Goal: Task Accomplishment & Management: Complete application form

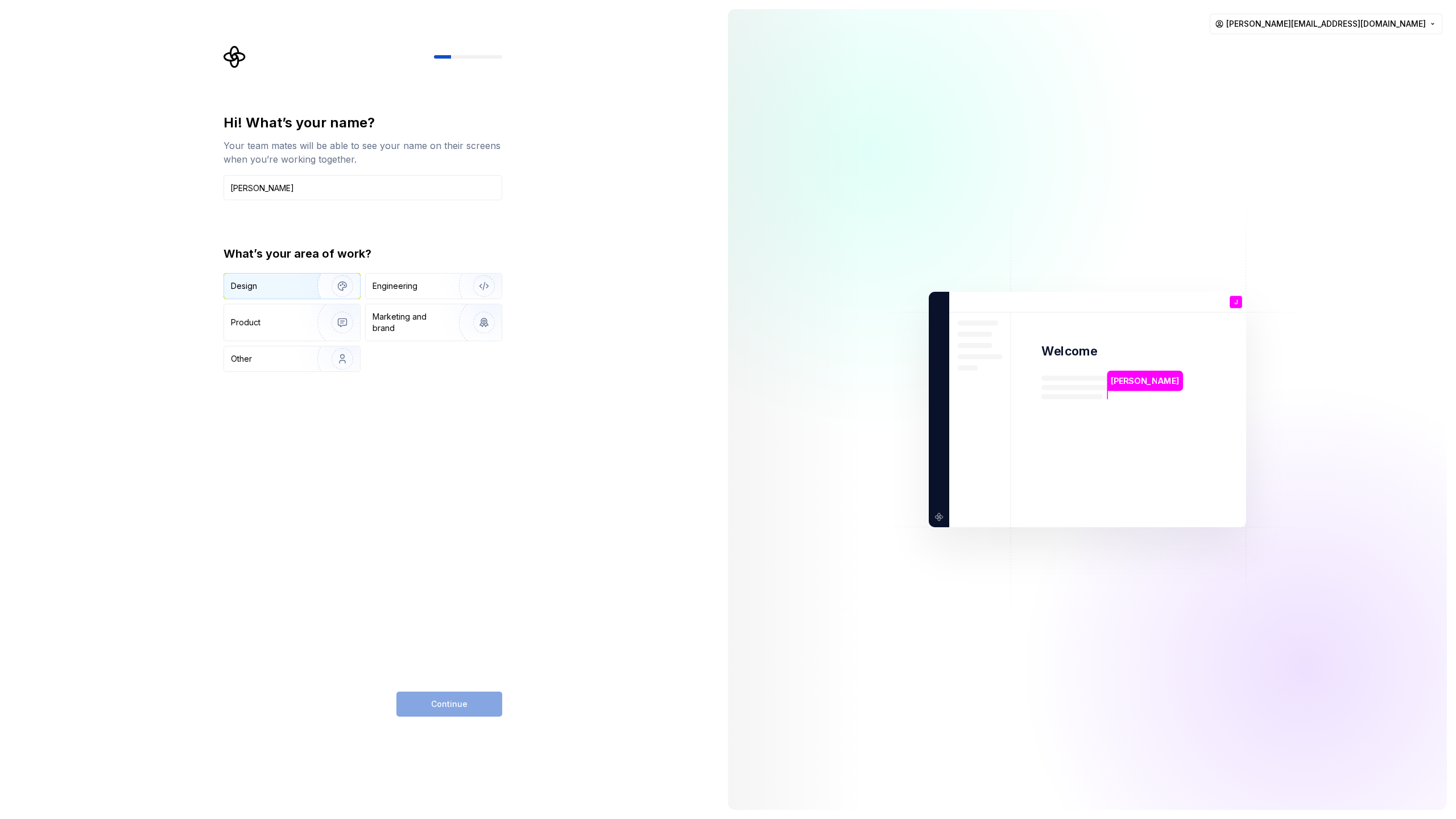
type input "[PERSON_NAME]"
click at [309, 287] on img "button" at bounding box center [335, 286] width 73 height 76
click at [465, 699] on span "Continue" at bounding box center [449, 704] width 36 height 12
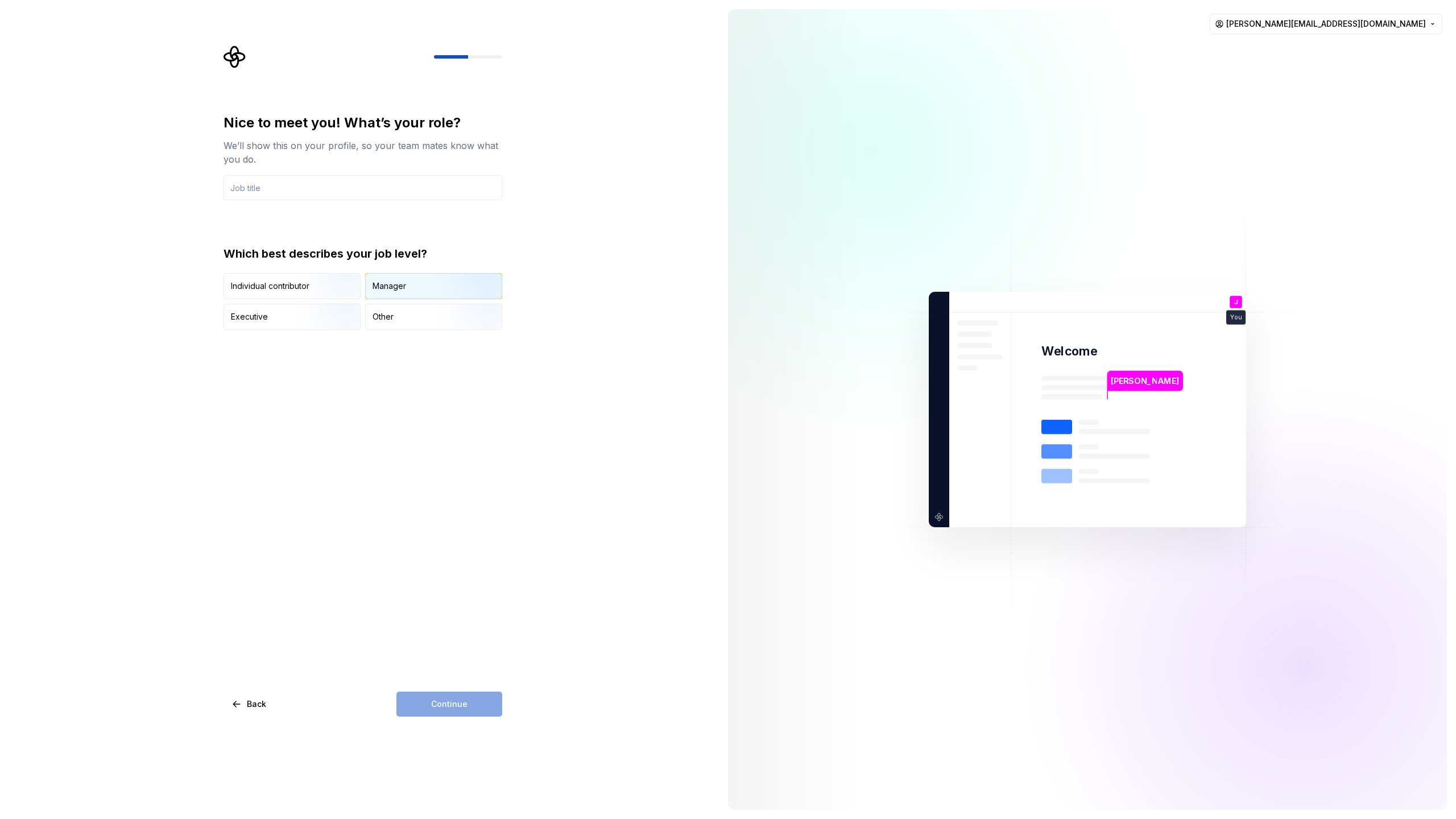
click at [390, 284] on div "Manager" at bounding box center [389, 286] width 33 height 12
click at [369, 186] on input "text" at bounding box center [363, 188] width 278 height 25
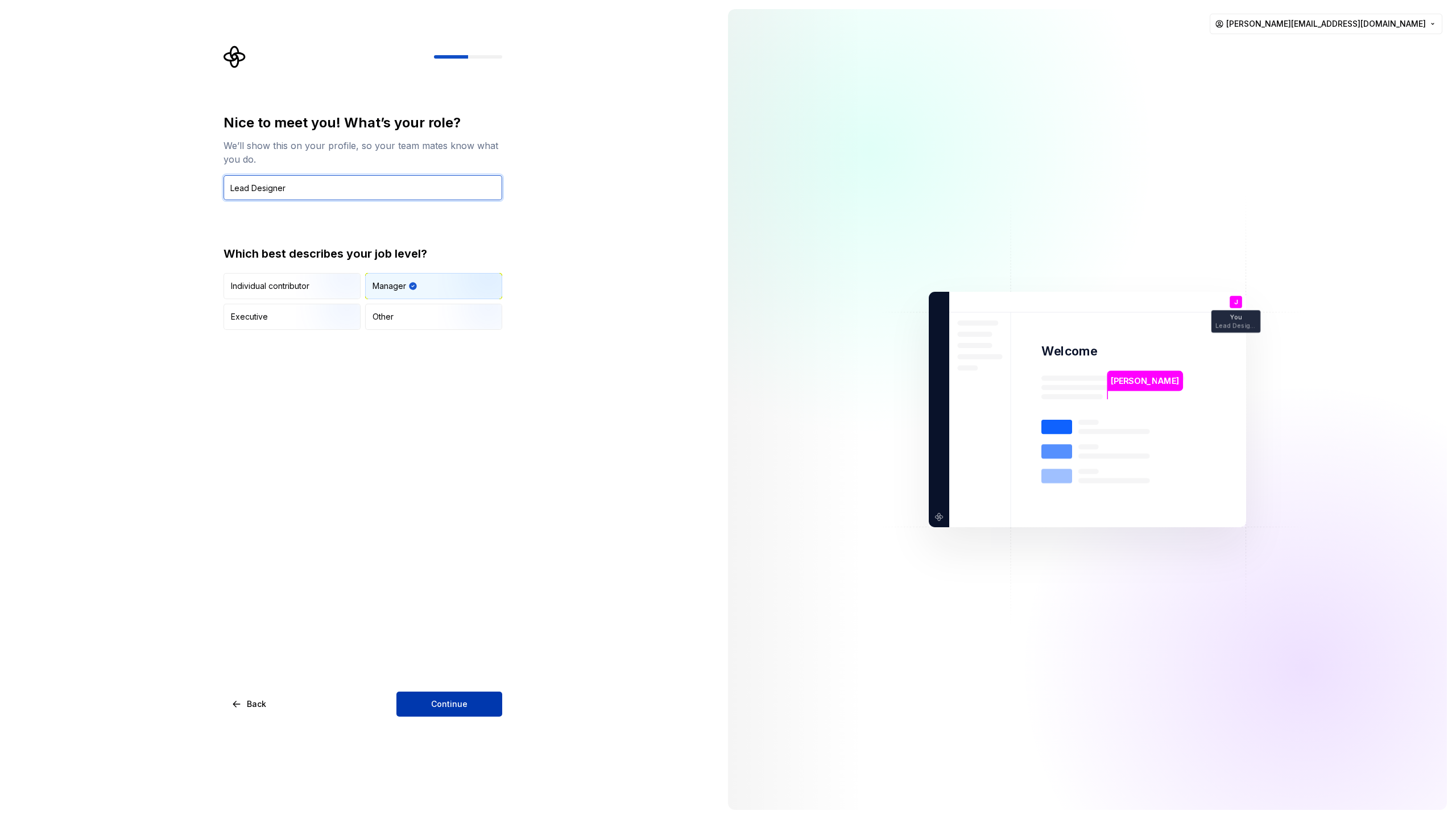
type input "Lead Designer"
click at [449, 710] on button "Continue" at bounding box center [450, 704] width 106 height 25
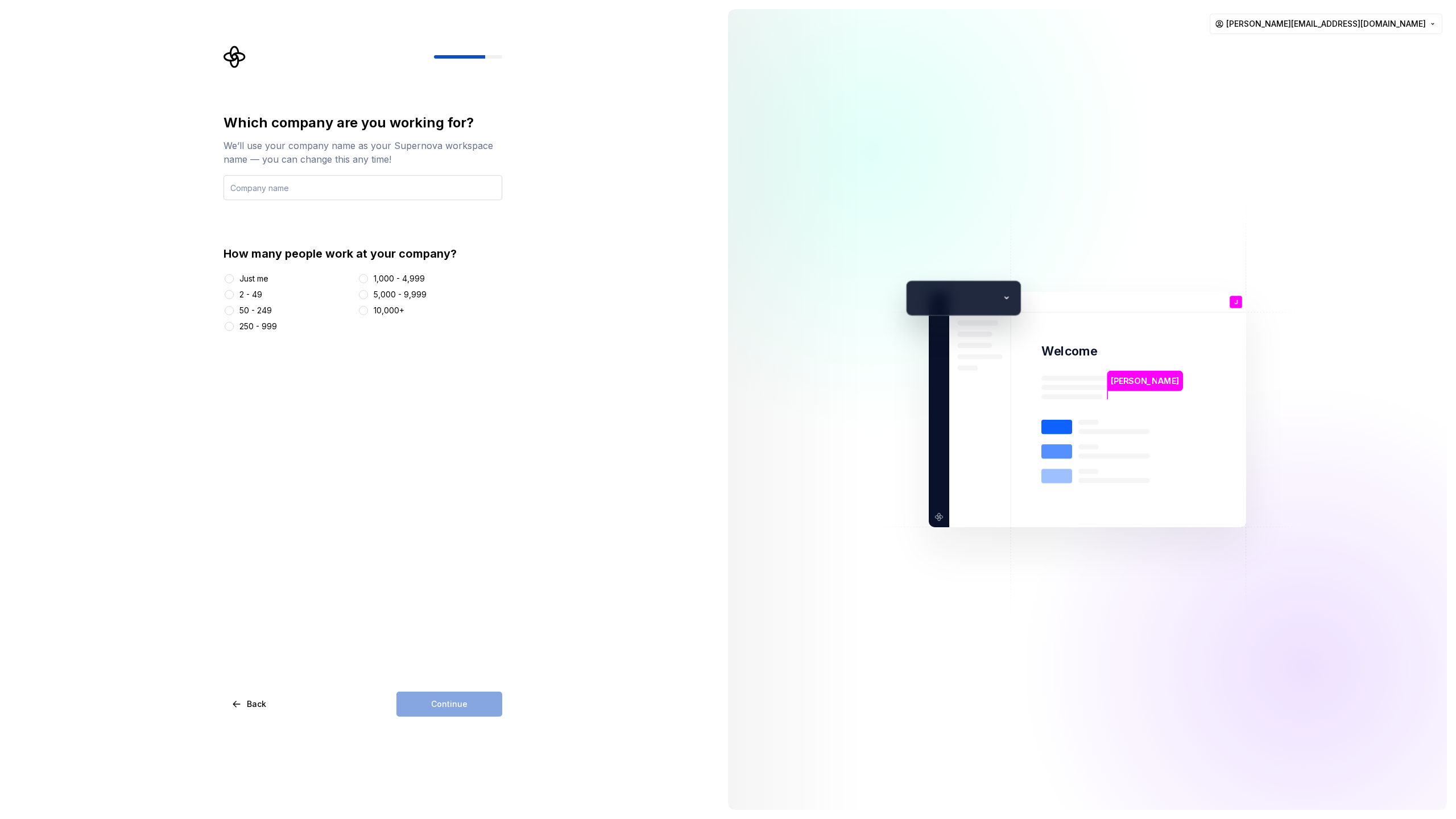
click at [362, 183] on input "text" at bounding box center [363, 188] width 278 height 25
type input "Risk Ledger"
click at [251, 298] on div "2 - 49" at bounding box center [250, 295] width 23 height 12
click at [234, 298] on button "2 - 49" at bounding box center [228, 294] width 9 height 9
click at [253, 310] on div "50 - 249" at bounding box center [255, 311] width 32 height 12
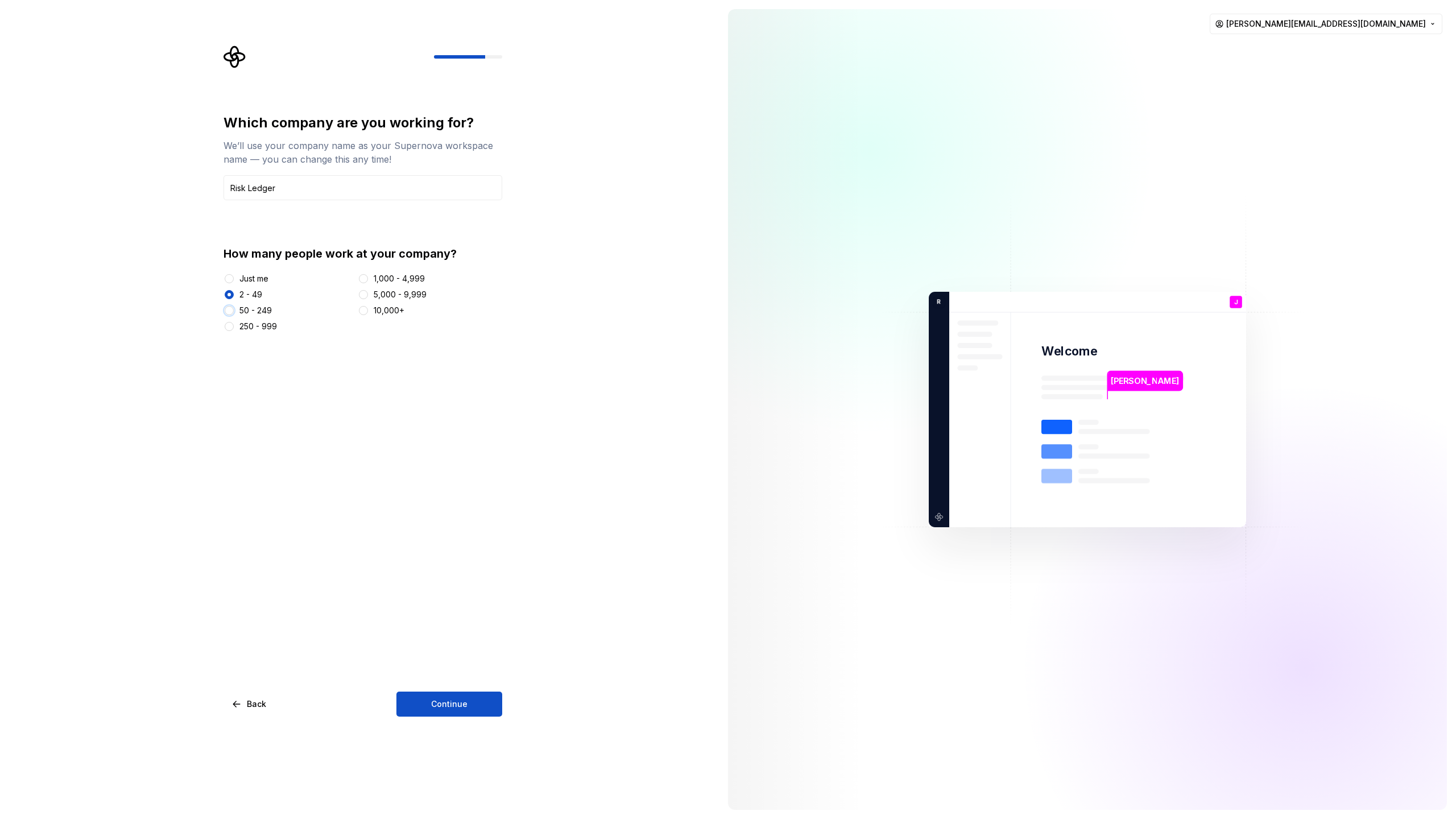
click at [234, 310] on button "50 - 249" at bounding box center [228, 310] width 9 height 9
click at [455, 699] on span "Continue" at bounding box center [449, 704] width 36 height 12
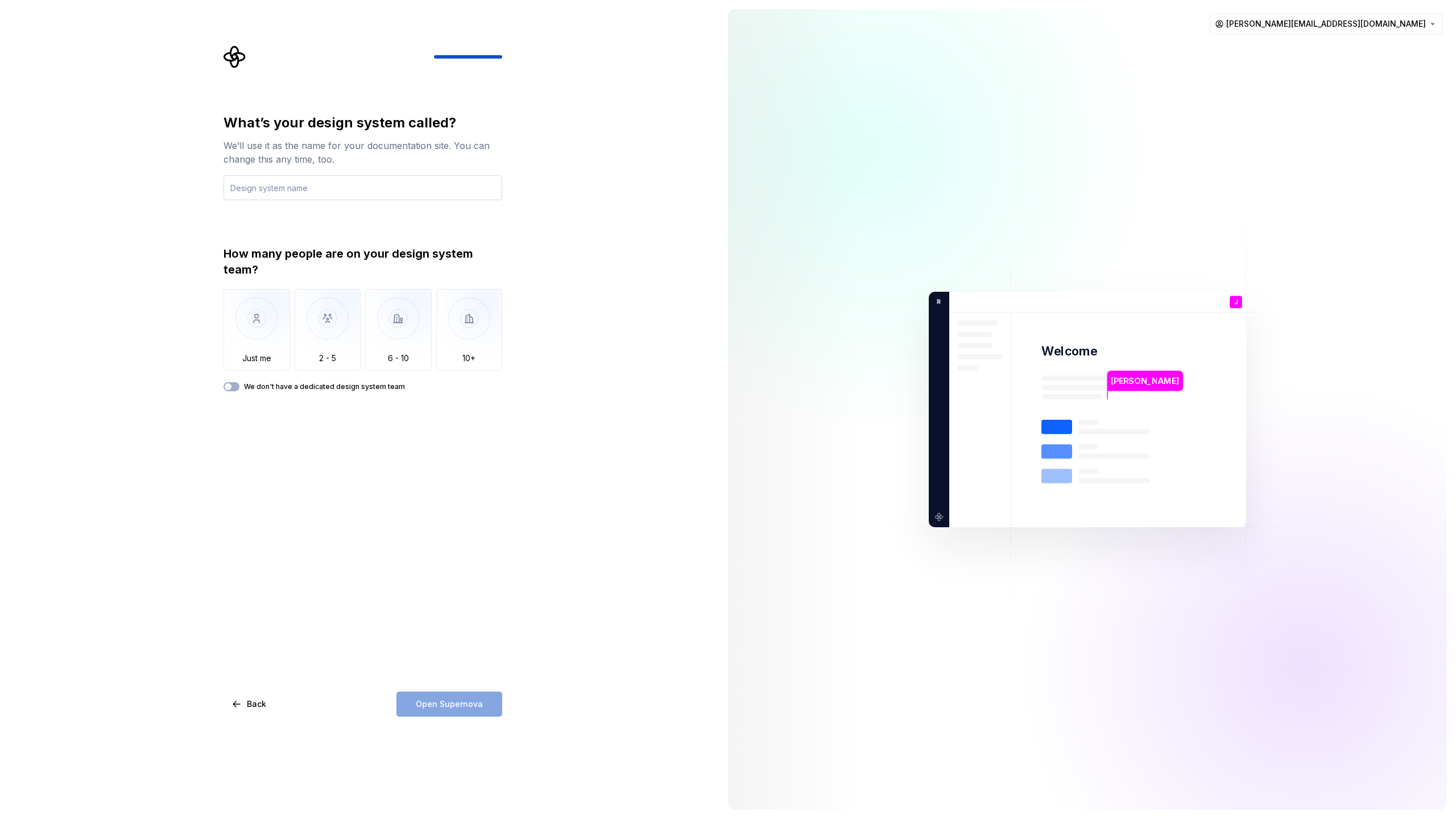
click at [384, 183] on input "text" at bounding box center [363, 188] width 278 height 25
click at [331, 193] on input "text" at bounding box center [363, 188] width 278 height 25
type input "r"
type input "R"
click at [232, 187] on input "Design System" at bounding box center [363, 188] width 278 height 25
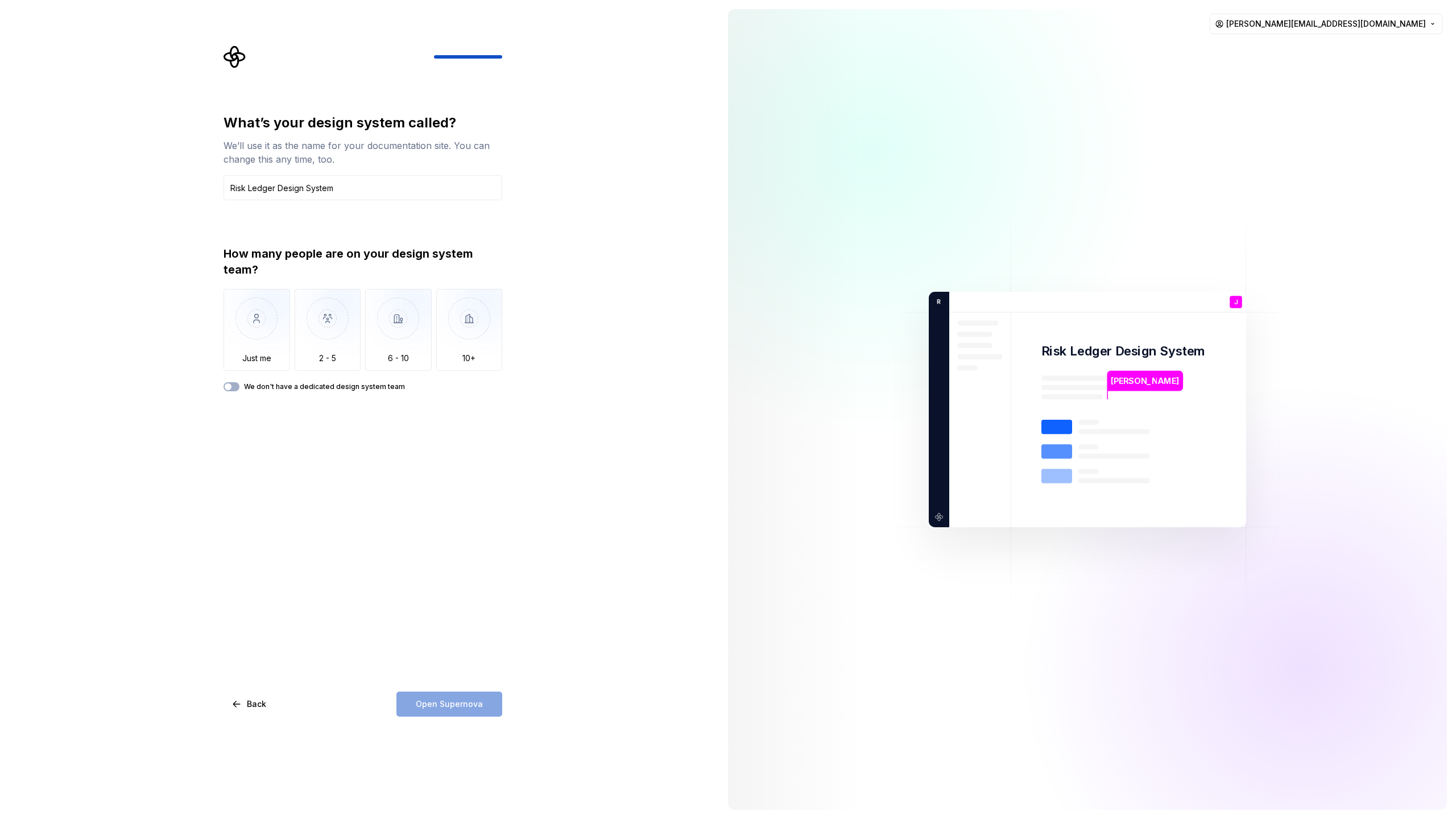
type input "Risk Ledger Design System"
click at [280, 388] on label "We don't have a dedicated design system team" at bounding box center [324, 386] width 161 height 9
click at [239, 388] on button "We don't have a dedicated design system team" at bounding box center [231, 386] width 16 height 9
click at [464, 716] on div "Open Supernova" at bounding box center [450, 704] width 106 height 25
click at [469, 704] on span "Open Supernova" at bounding box center [449, 704] width 67 height 12
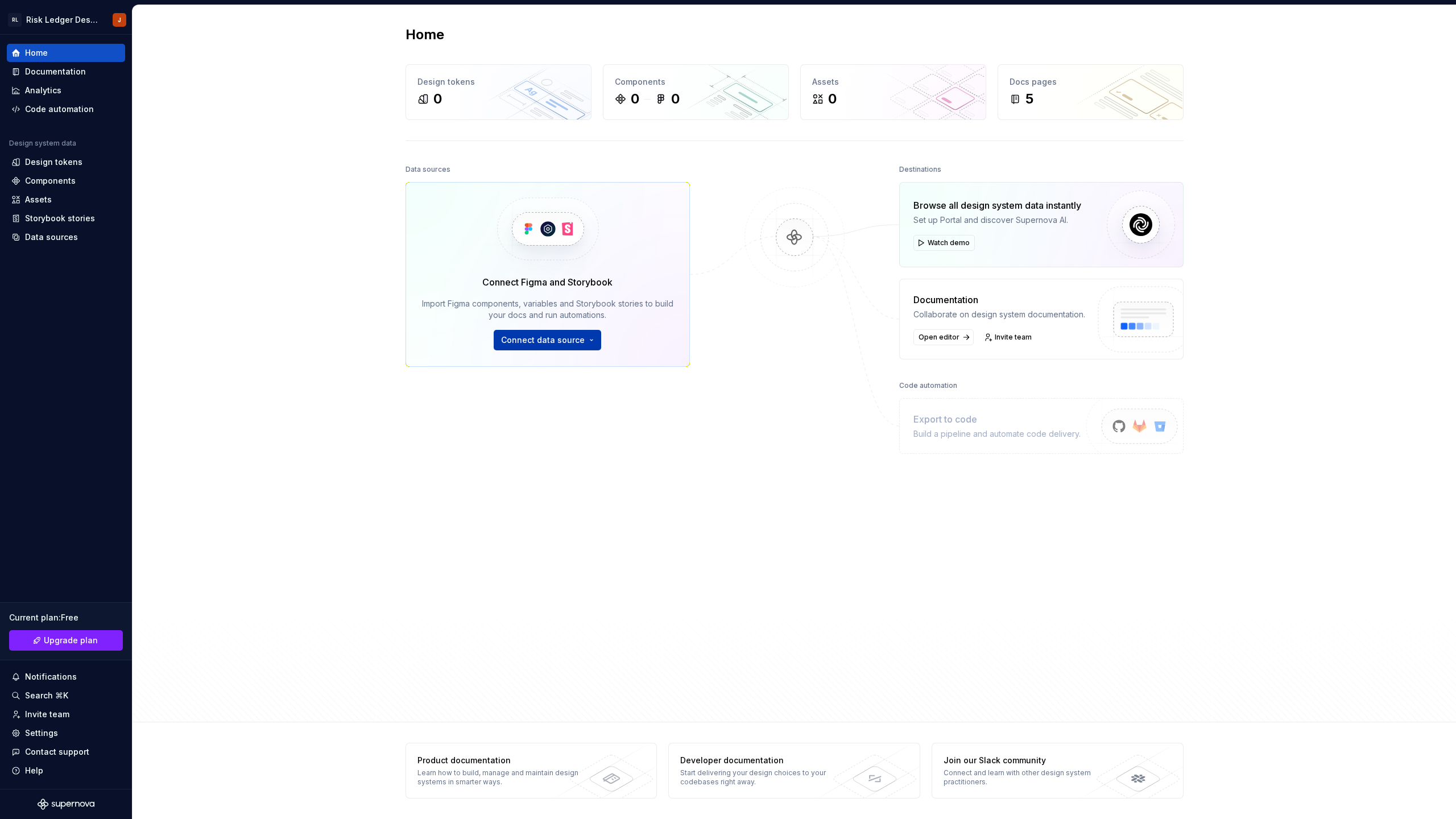
click at [549, 342] on span "Connect data source" at bounding box center [542, 340] width 83 height 12
click at [587, 382] on div "Figma library Import styles, components and icons." at bounding box center [575, 370] width 153 height 30
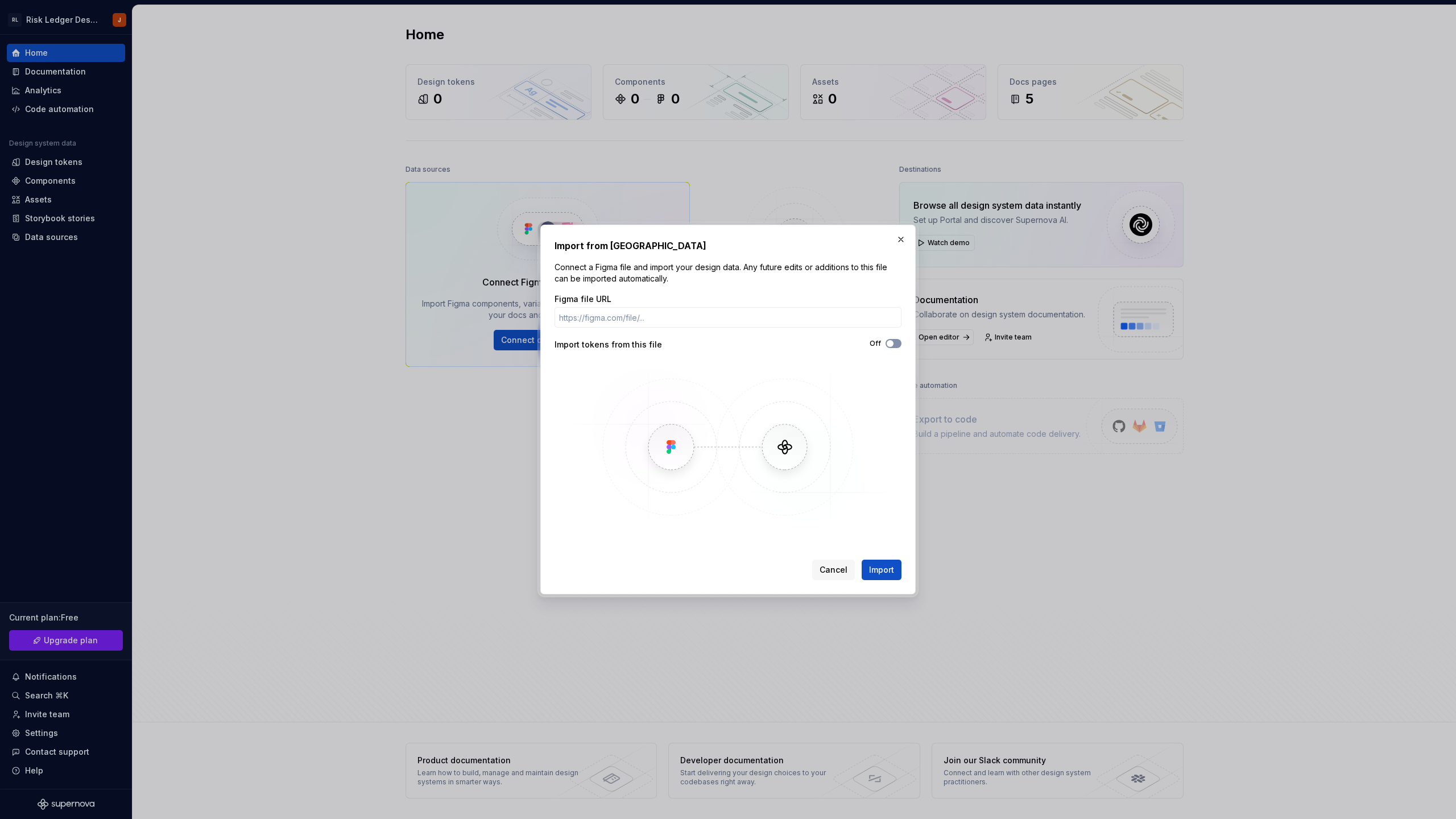
click at [892, 342] on span "button" at bounding box center [890, 343] width 7 height 7
click at [892, 342] on icon "button" at bounding box center [890, 343] width 9 height 7
click at [712, 314] on input "Figma file URL" at bounding box center [728, 316] width 347 height 21
paste input "[URL][DOMAIN_NAME]"
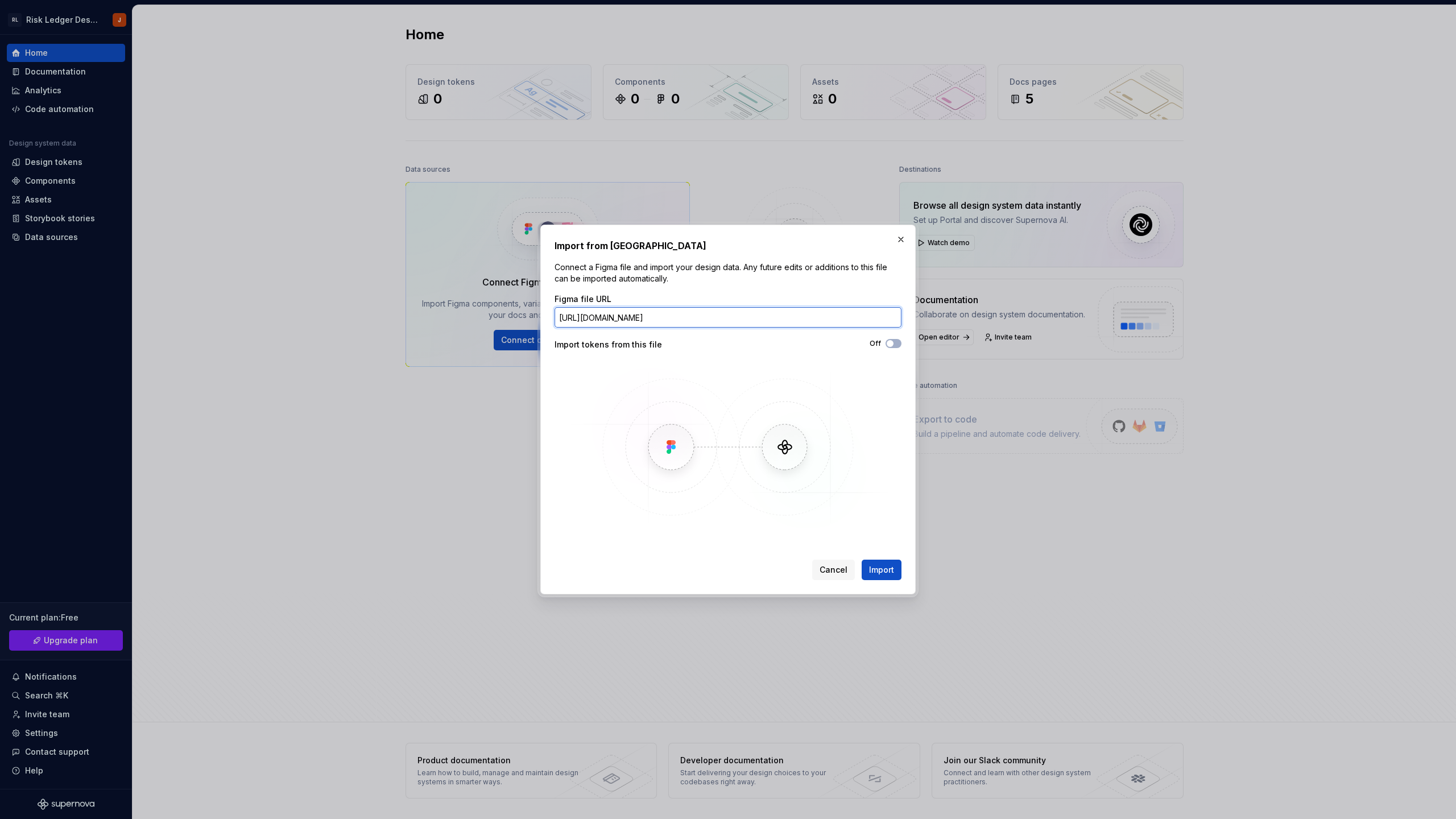
type input "[URL][DOMAIN_NAME]"
click at [806, 359] on div "Figma file URL [URL][DOMAIN_NAME] Import tokens from this file Off" at bounding box center [728, 413] width 347 height 239
click at [893, 344] on icon "button" at bounding box center [890, 343] width 9 height 7
click at [889, 574] on span "Import" at bounding box center [882, 570] width 25 height 12
